Goal: Transaction & Acquisition: Obtain resource

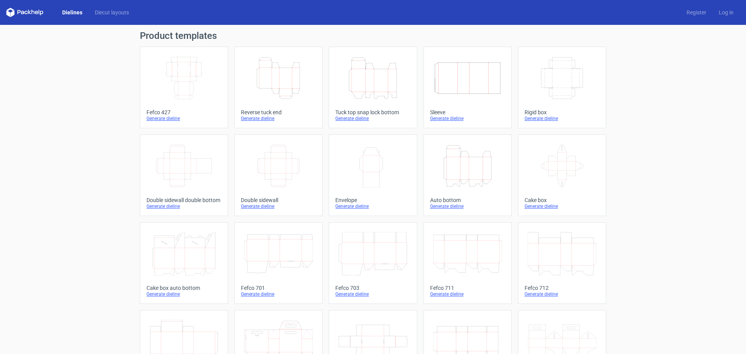
click at [381, 90] on icon "Height Depth Width" at bounding box center [373, 78] width 69 height 44
click at [460, 179] on icon "Height Depth Width" at bounding box center [468, 166] width 69 height 44
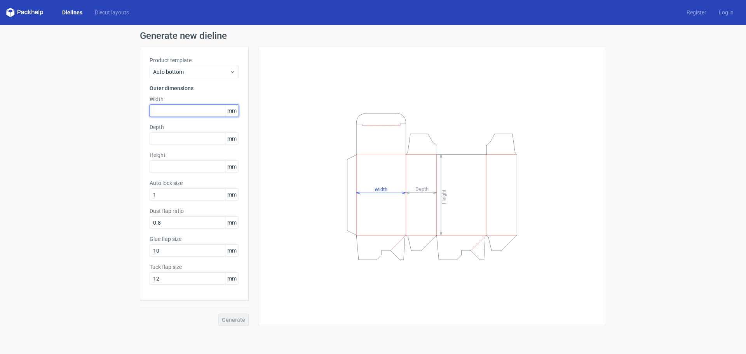
click at [177, 107] on input "text" at bounding box center [194, 111] width 89 height 12
type input "290"
type input "165"
click at [218, 314] on button "Generate" at bounding box center [233, 320] width 30 height 12
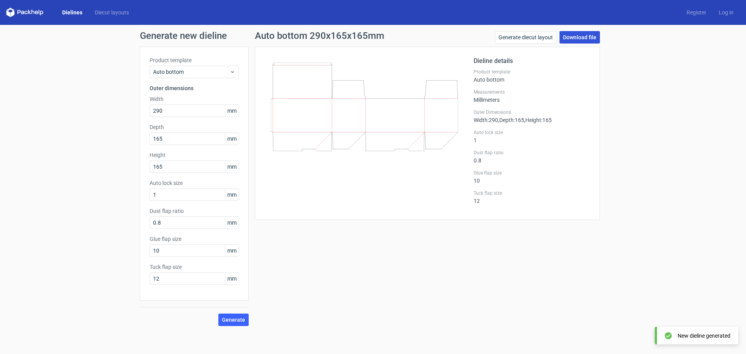
click at [586, 32] on link "Download file" at bounding box center [580, 37] width 40 height 12
